Goal: Check status

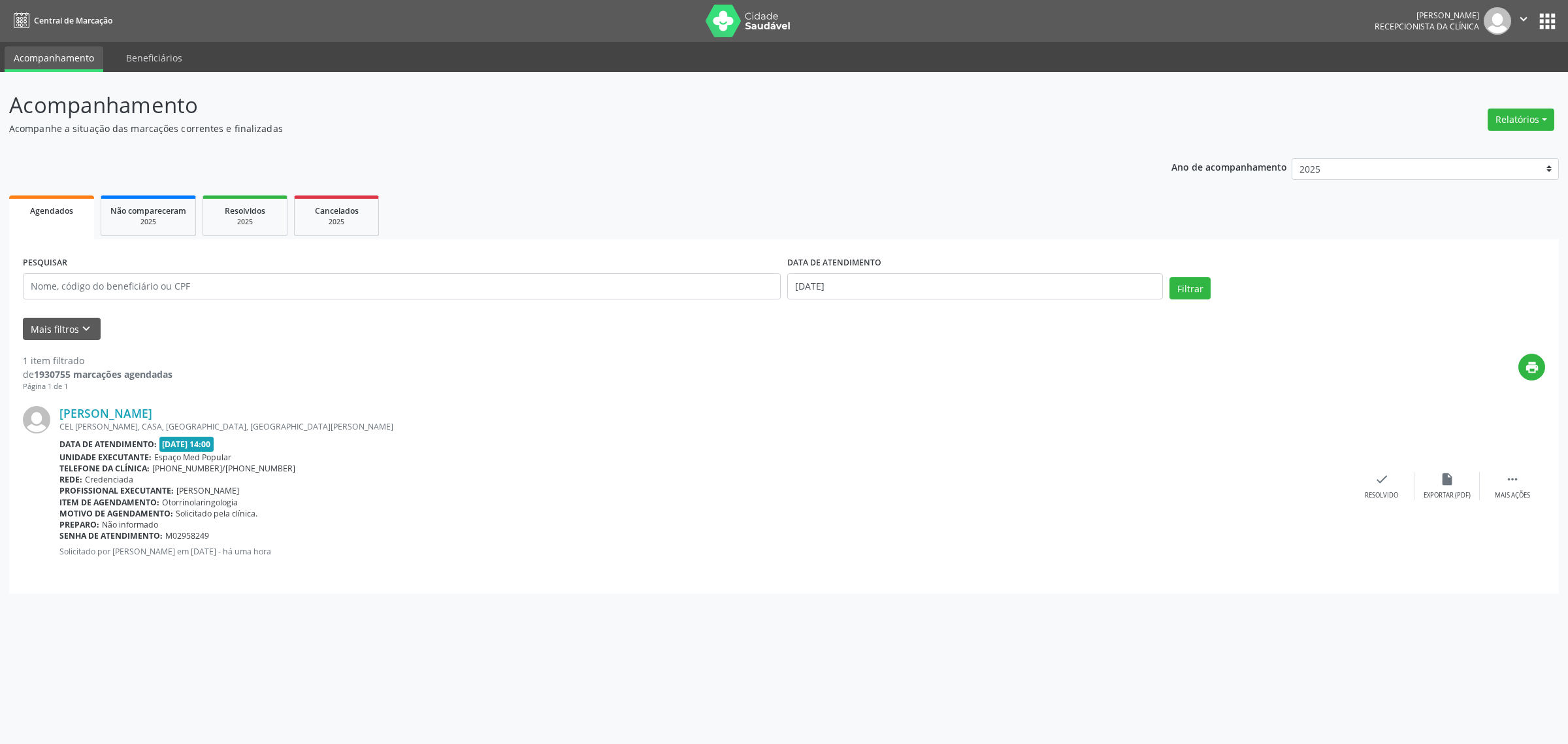
select select "9"
click at [229, 285] on input "text" at bounding box center [401, 286] width 758 height 26
paste input "[PERSON_NAME]"
type input "[PERSON_NAME]"
click at [854, 292] on input "[DATE]" at bounding box center [975, 286] width 376 height 26
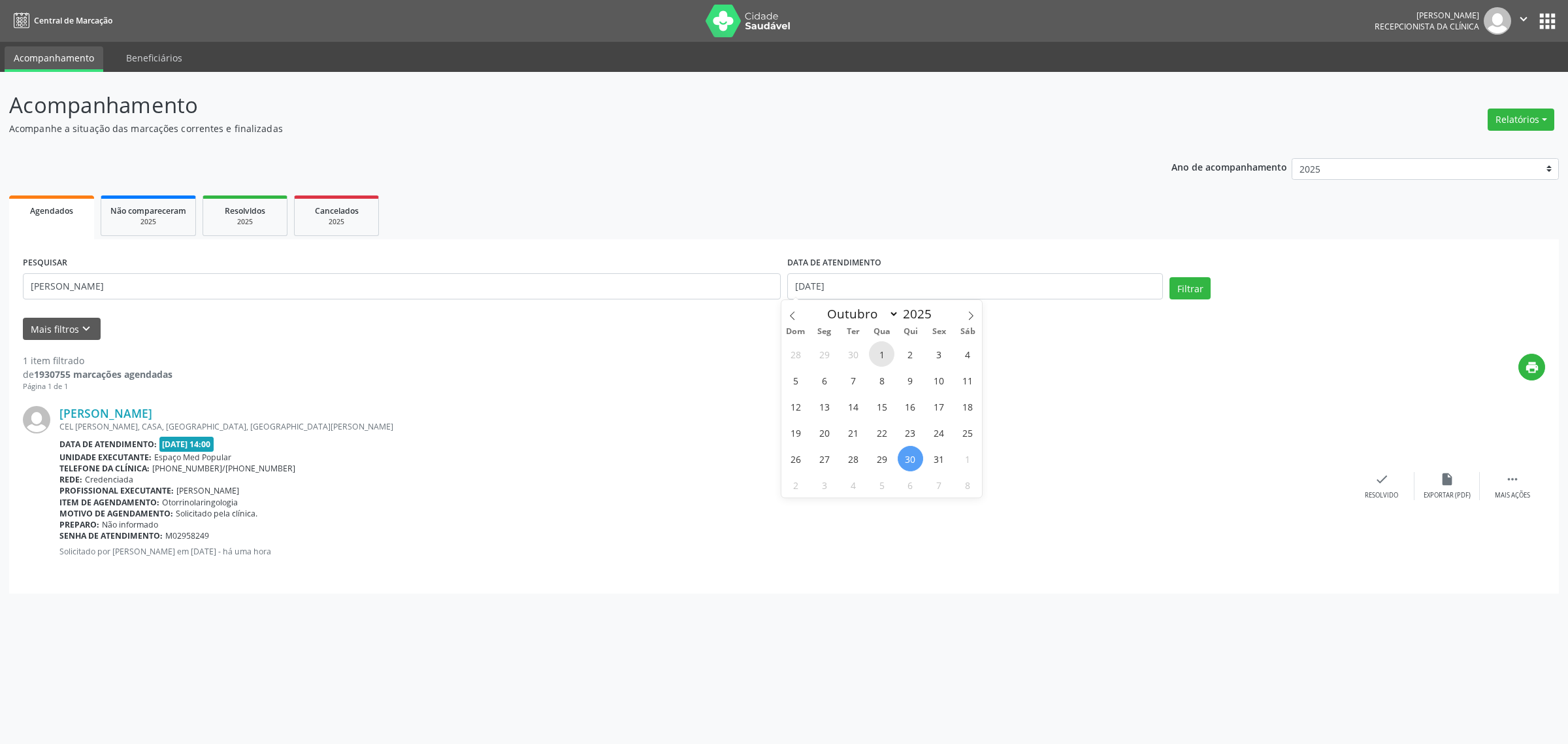
click at [882, 353] on span "1" at bounding box center [881, 354] width 26 height 26
type input "01/10/2025"
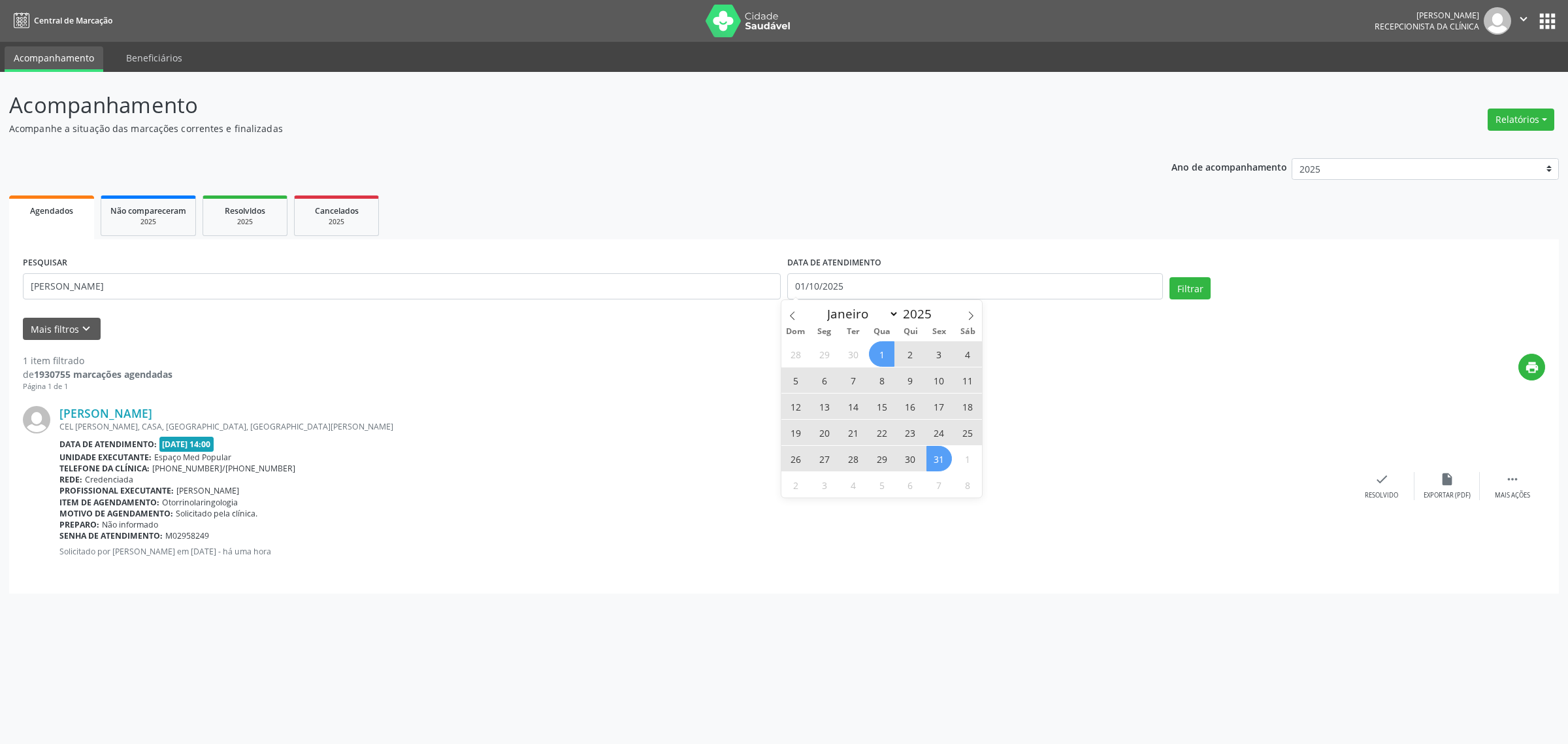
click at [939, 459] on span "31" at bounding box center [939, 459] width 26 height 26
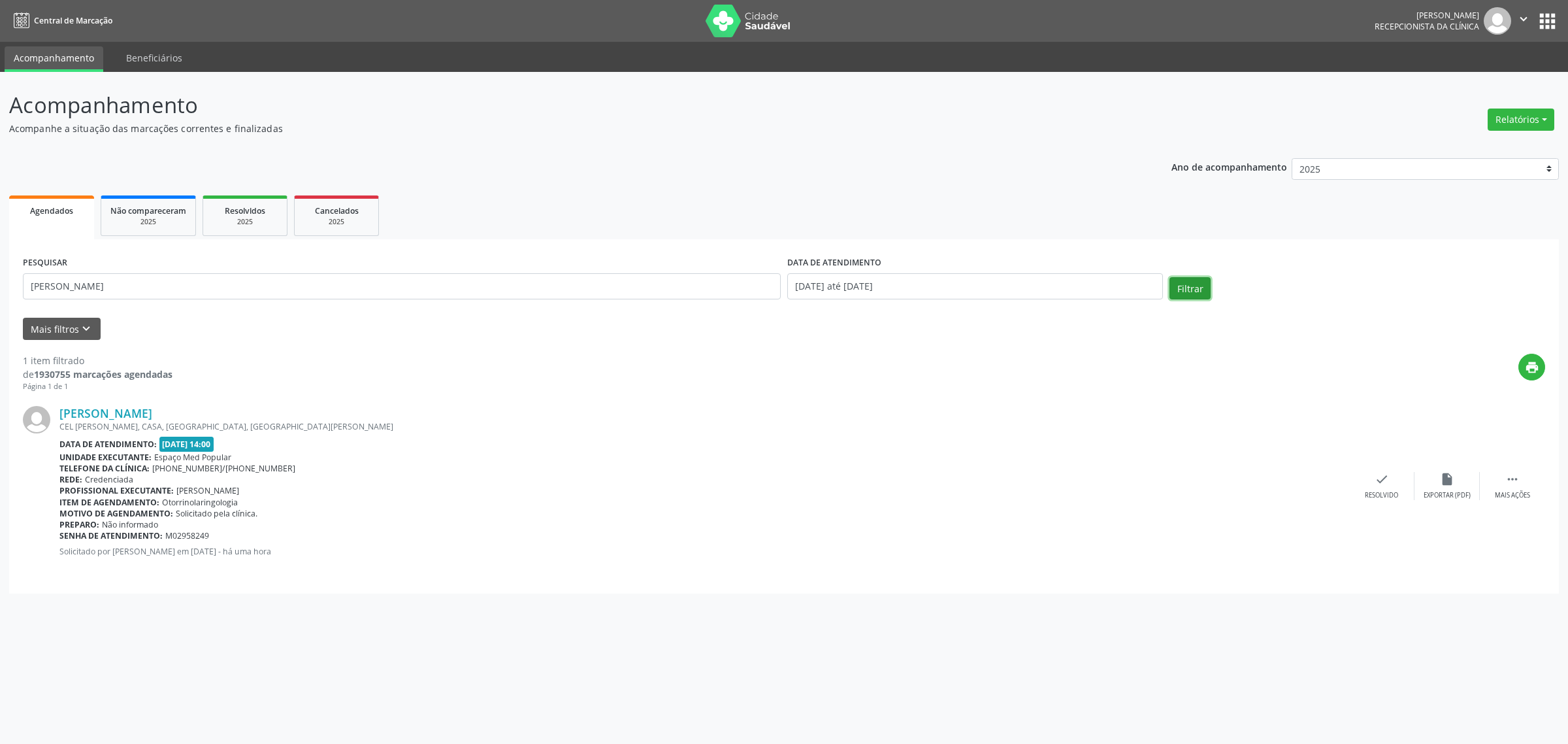
click at [1194, 293] on button "Filtrar" at bounding box center [1189, 288] width 41 height 23
drag, startPoint x: 220, startPoint y: 415, endPoint x: 59, endPoint y: 416, distance: 161.0
click at [59, 416] on div "[PERSON_NAME]" at bounding box center [704, 413] width 1289 height 14
copy link "[PERSON_NAME]"
